Goal: Navigation & Orientation: Find specific page/section

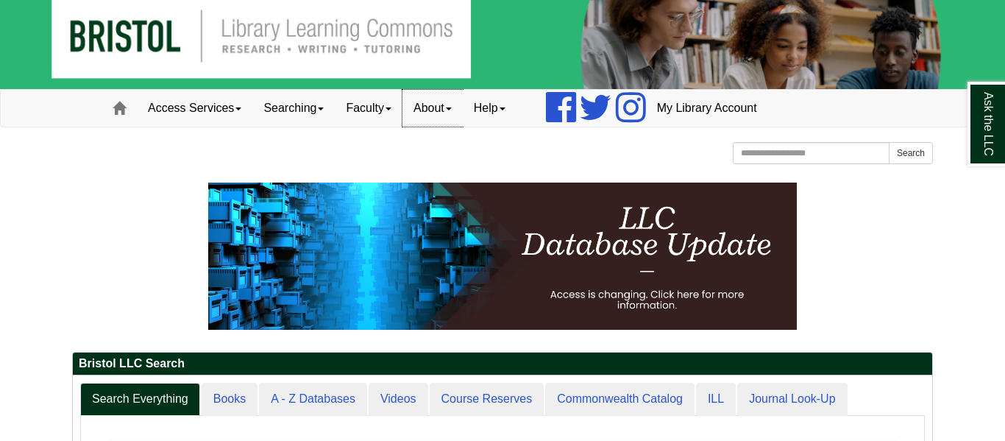
click at [452, 113] on link "About" at bounding box center [433, 108] width 60 height 37
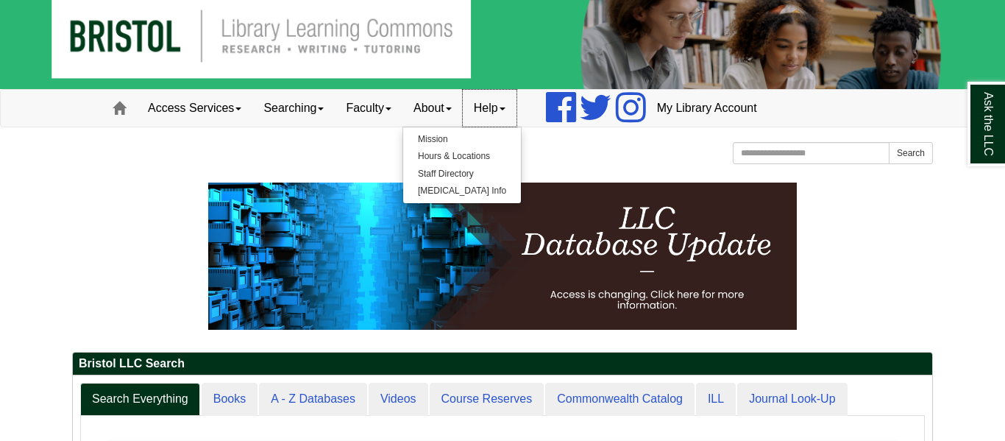
click at [506, 107] on link "Help" at bounding box center [490, 108] width 54 height 37
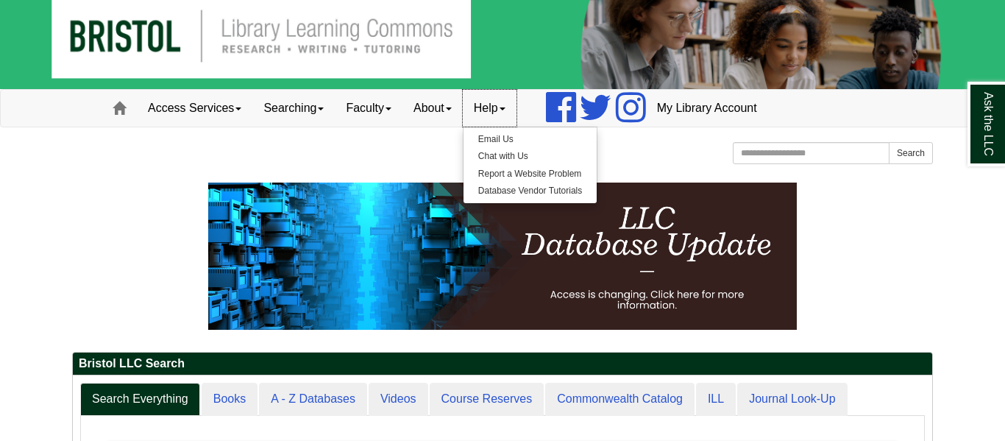
click at [506, 107] on link "Help" at bounding box center [490, 108] width 54 height 37
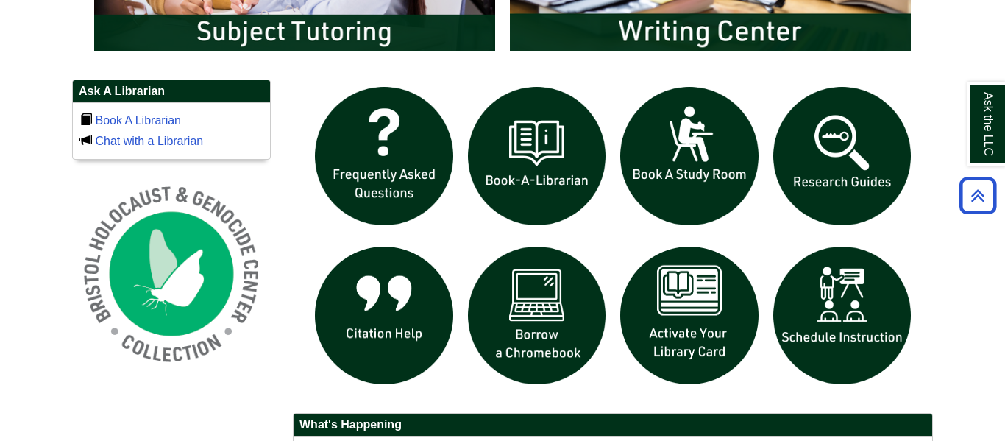
scroll to position [960, 0]
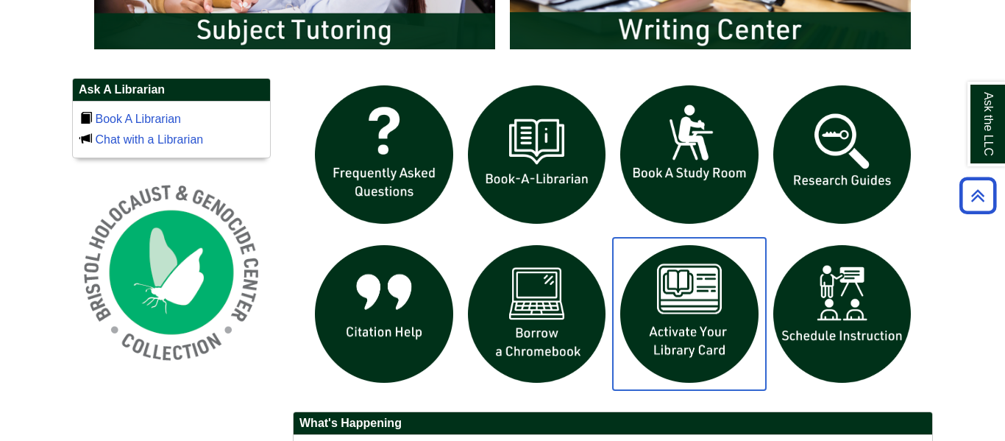
click at [707, 333] on img "slideshow" at bounding box center [689, 314] width 153 height 153
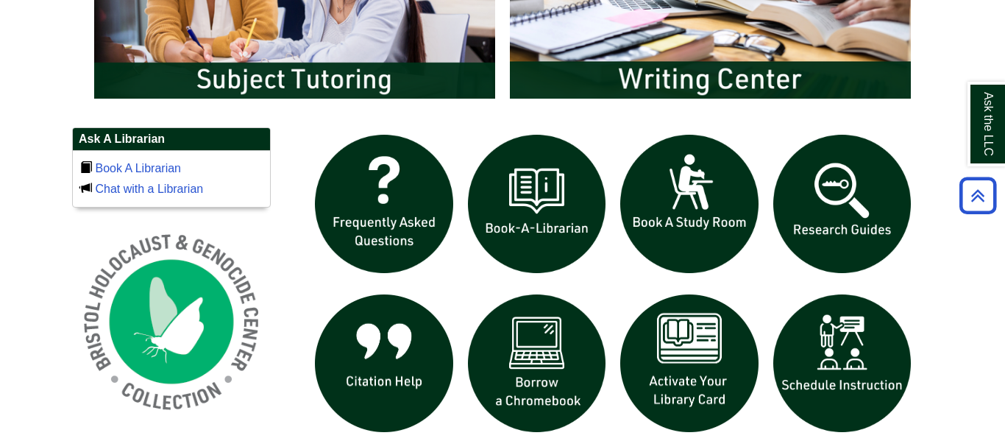
scroll to position [908, 0]
